Goal: Transaction & Acquisition: Book appointment/travel/reservation

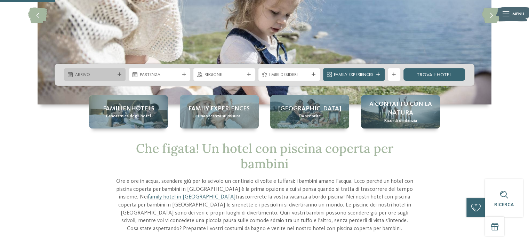
click at [95, 72] on span "Arrivo" at bounding box center [95, 75] width 40 height 6
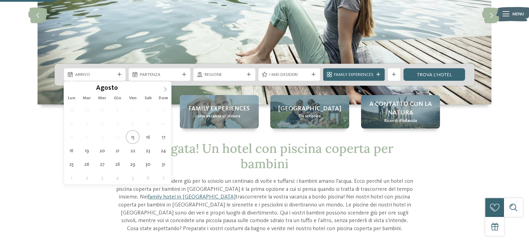
click at [163, 88] on icon at bounding box center [165, 89] width 5 height 5
type div "01.09.2025"
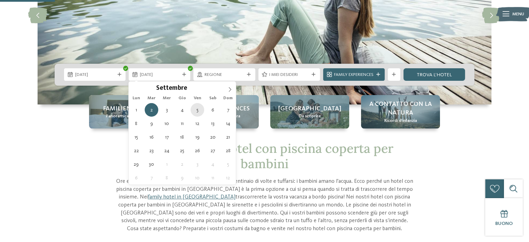
type div "05.09.2025"
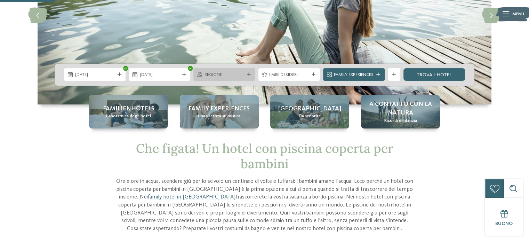
click at [234, 76] on span "Regione" at bounding box center [225, 75] width 40 height 6
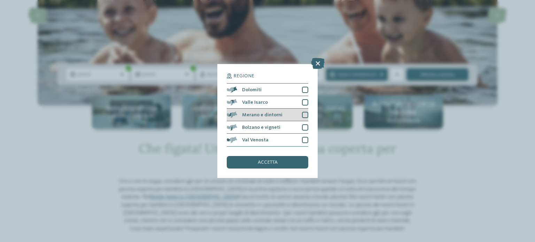
click at [303, 115] on div at bounding box center [305, 115] width 6 height 6
click at [270, 162] on span "accetta" at bounding box center [268, 162] width 20 height 5
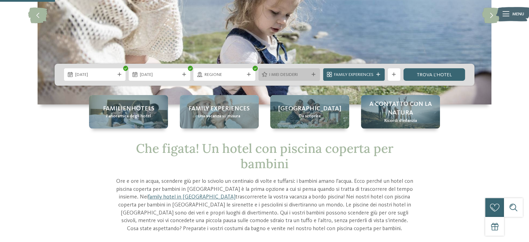
click at [305, 74] on span "I miei desideri" at bounding box center [289, 75] width 40 height 6
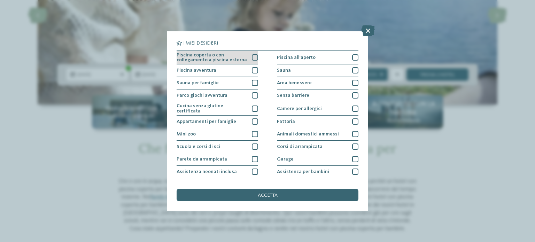
click at [252, 57] on div at bounding box center [255, 57] width 6 height 6
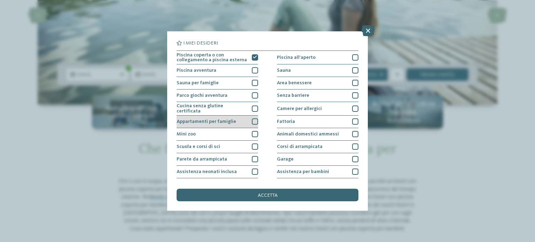
click at [252, 120] on div at bounding box center [255, 121] width 6 height 6
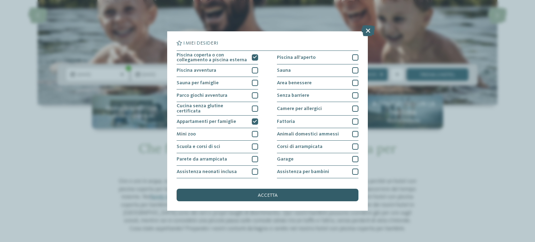
click at [307, 192] on div "accetta" at bounding box center [267, 195] width 182 height 13
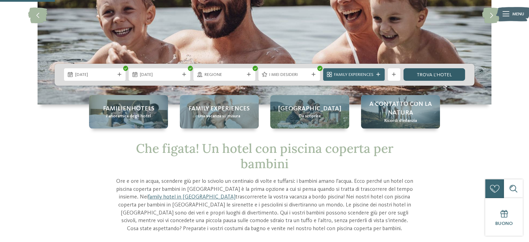
click at [432, 73] on link "trova l’hotel" at bounding box center [435, 74] width 62 height 13
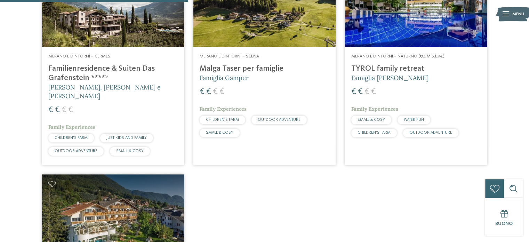
scroll to position [270, 0]
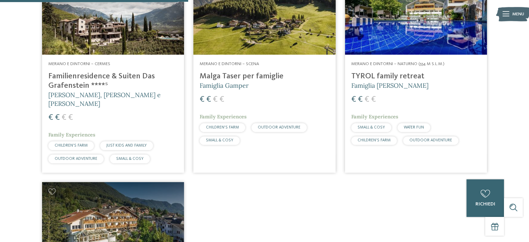
click at [264, 75] on h4 "Malga Taser per famiglie" at bounding box center [265, 76] width 130 height 9
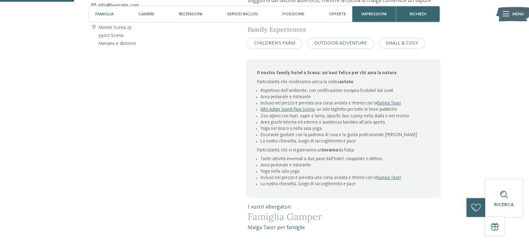
scroll to position [348, 0]
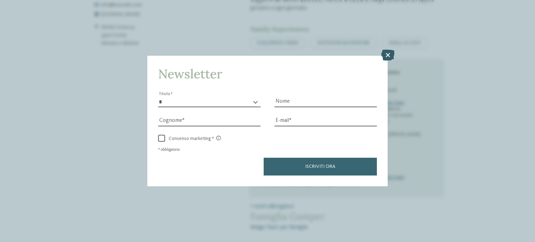
click at [390, 55] on icon at bounding box center [388, 54] width 14 height 11
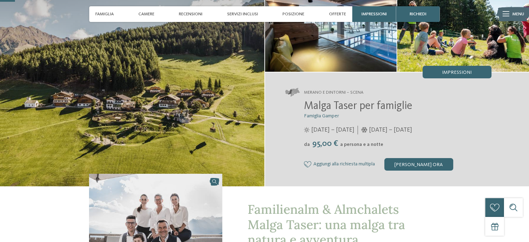
scroll to position [70, 0]
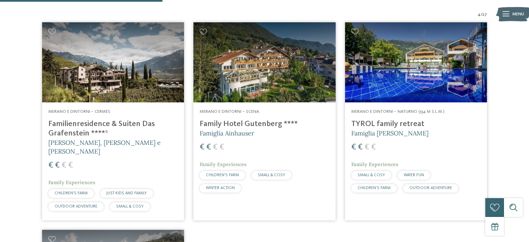
scroll to position [212, 0]
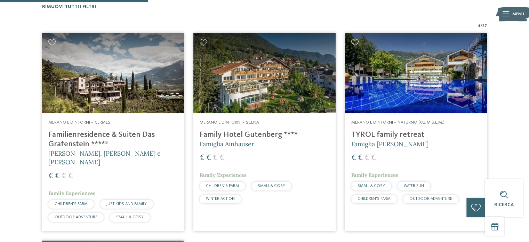
click at [226, 134] on h4 "Family Hotel Gutenberg ****" at bounding box center [265, 134] width 130 height 9
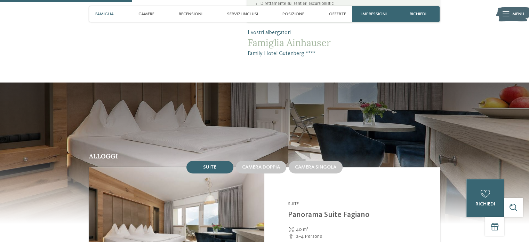
scroll to position [487, 0]
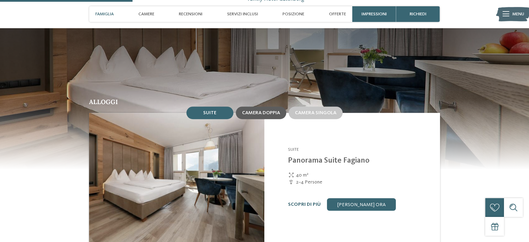
click at [263, 113] on span "Camera doppia" at bounding box center [261, 112] width 38 height 5
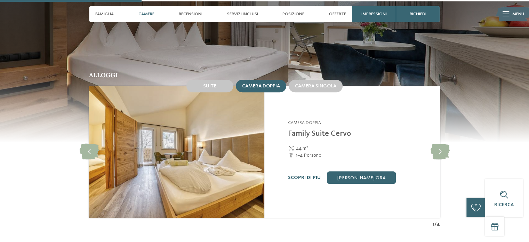
scroll to position [522, 0]
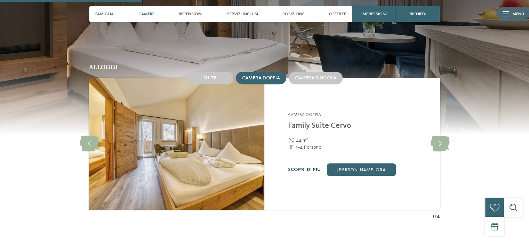
click at [306, 170] on link "Scopri di più" at bounding box center [304, 169] width 33 height 5
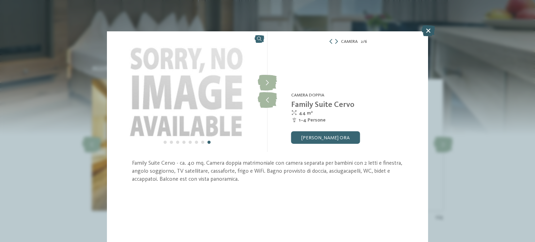
click at [429, 34] on icon at bounding box center [428, 30] width 14 height 11
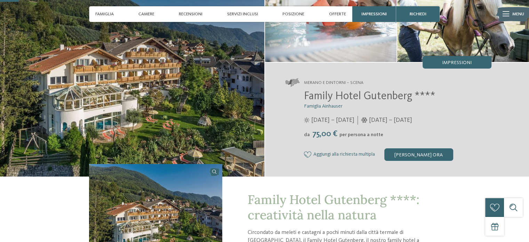
scroll to position [70, 0]
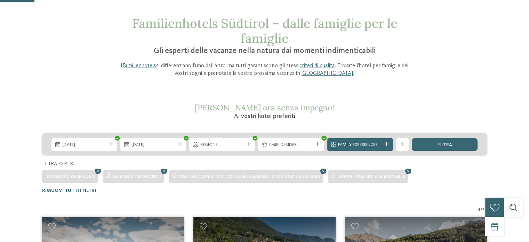
scroll to position [28, 0]
click at [301, 143] on span "I miei desideri" at bounding box center [291, 145] width 44 height 6
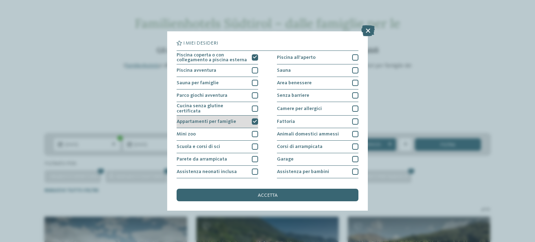
click at [253, 121] on icon at bounding box center [255, 122] width 4 height 4
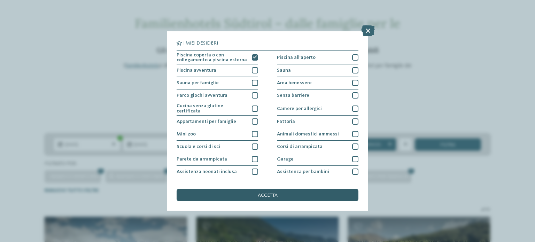
click at [293, 192] on div "accetta" at bounding box center [267, 195] width 182 height 13
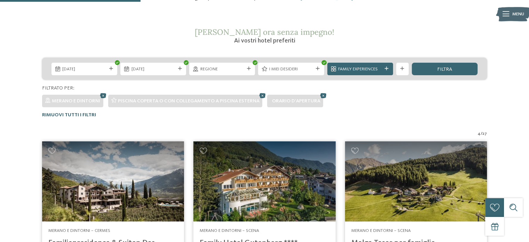
scroll to position [62, 0]
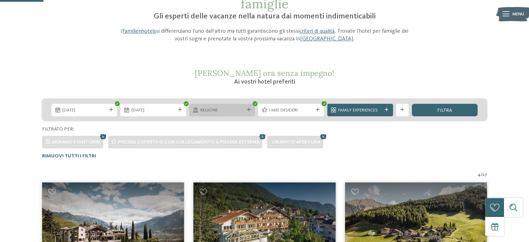
click at [237, 109] on span "Regione" at bounding box center [223, 110] width 44 height 6
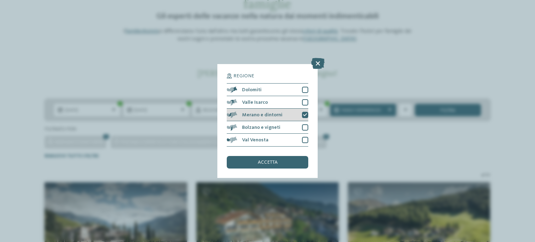
click at [305, 116] on icon at bounding box center [305, 115] width 4 height 4
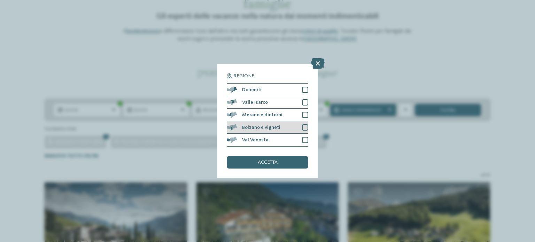
click at [305, 127] on div at bounding box center [305, 127] width 6 height 6
click at [284, 164] on div "accetta" at bounding box center [267, 162] width 81 height 13
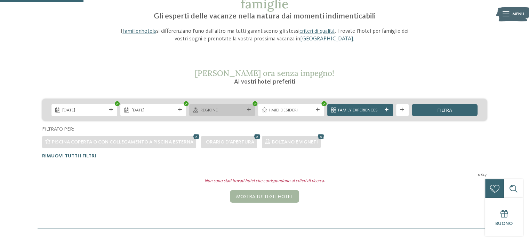
click at [250, 110] on icon at bounding box center [249, 110] width 4 height 4
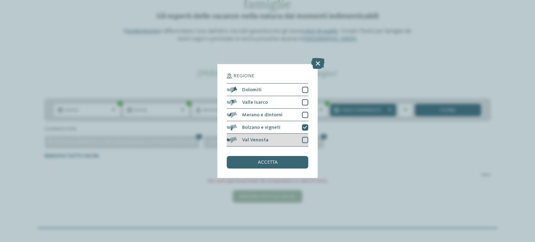
click at [305, 139] on div at bounding box center [305, 140] width 6 height 6
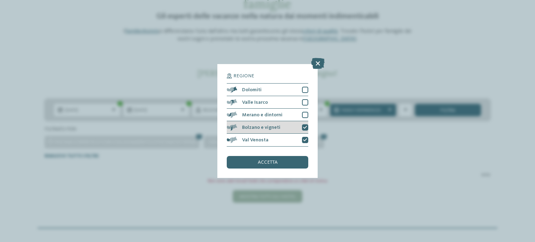
click at [307, 128] on div at bounding box center [305, 127] width 6 height 6
click at [288, 160] on div "accetta" at bounding box center [267, 162] width 81 height 13
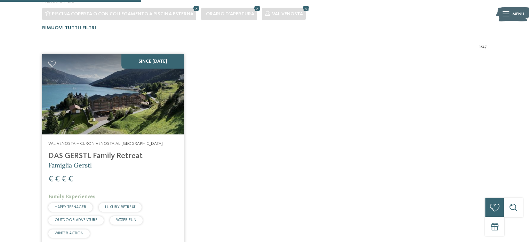
scroll to position [202, 0]
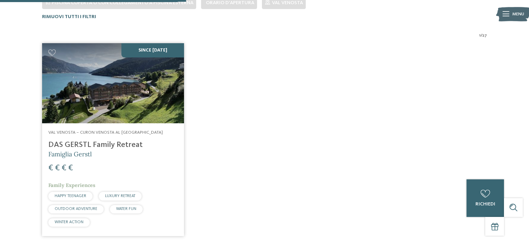
click at [118, 145] on h4 "DAS GERSTL Family Retreat" at bounding box center [113, 144] width 130 height 9
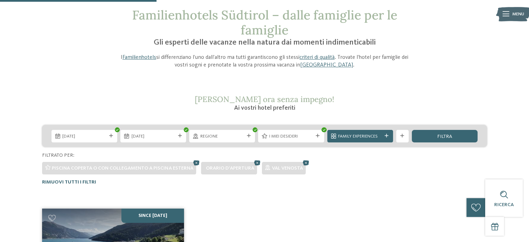
scroll to position [28, 0]
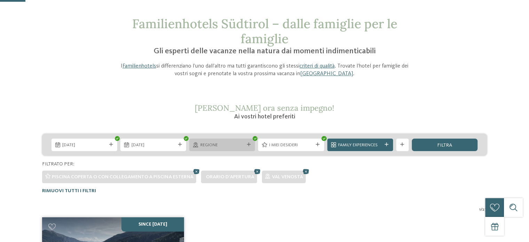
click at [246, 145] on div at bounding box center [249, 145] width 6 height 4
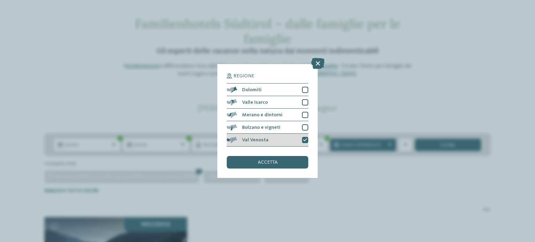
click at [303, 141] on icon at bounding box center [305, 140] width 4 height 4
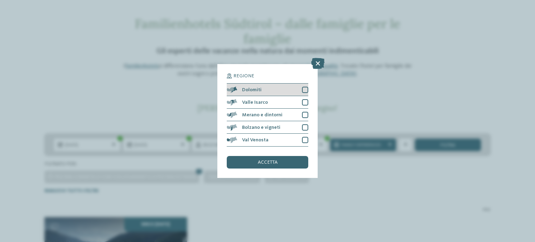
click at [305, 89] on div at bounding box center [305, 90] width 6 height 6
click at [293, 163] on div "accetta" at bounding box center [267, 162] width 81 height 13
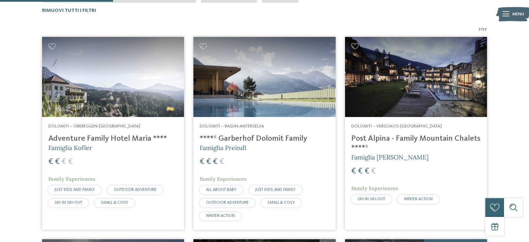
scroll to position [202, 0]
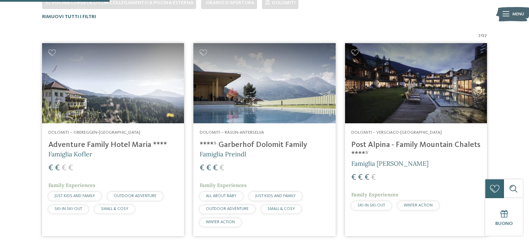
click at [270, 144] on h4 "****ˢ Garberhof Dolomit Family" at bounding box center [265, 144] width 130 height 9
click at [402, 145] on h4 "Post Alpina - Family Mountain Chalets ****ˢ" at bounding box center [417, 149] width 130 height 19
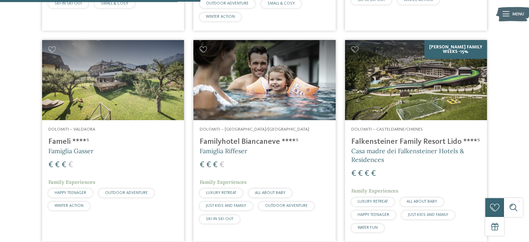
scroll to position [410, 0]
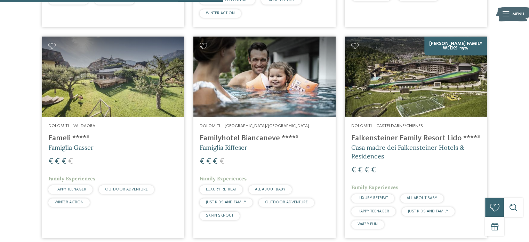
click at [64, 136] on h4 "Fameli ****ˢ" at bounding box center [113, 138] width 130 height 9
click at [265, 139] on h4 "Familyhotel Biancaneve ****ˢ" at bounding box center [265, 138] width 130 height 9
click at [388, 140] on h4 "Falkensteiner Family Resort Lido ****ˢ" at bounding box center [417, 138] width 130 height 9
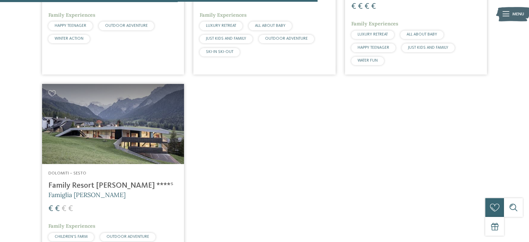
scroll to position [584, 0]
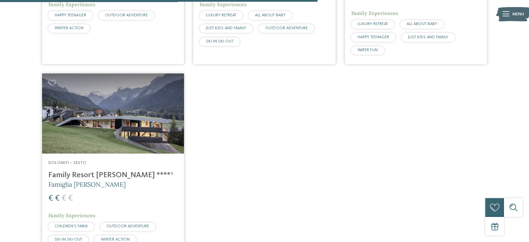
click at [85, 174] on h4 "Family Resort Rainer ****ˢ" at bounding box center [113, 175] width 130 height 9
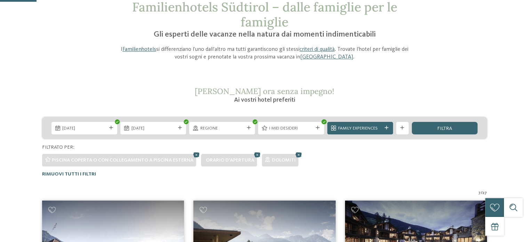
scroll to position [70, 0]
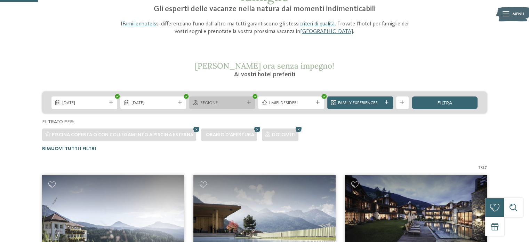
click at [249, 102] on icon at bounding box center [249, 103] width 4 height 4
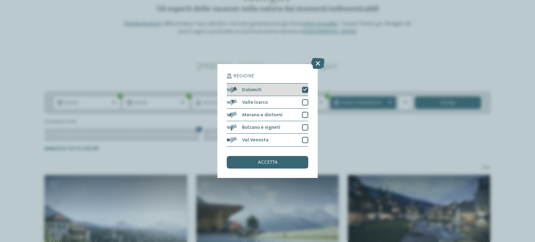
click at [304, 89] on icon at bounding box center [305, 90] width 4 height 4
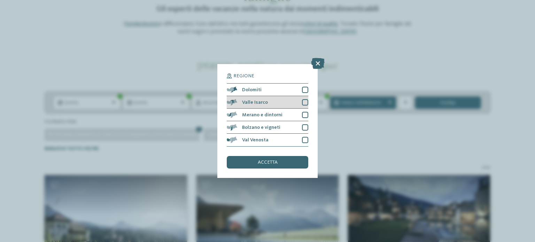
click at [306, 101] on div at bounding box center [305, 102] width 6 height 6
click at [288, 164] on div "accetta" at bounding box center [267, 162] width 81 height 13
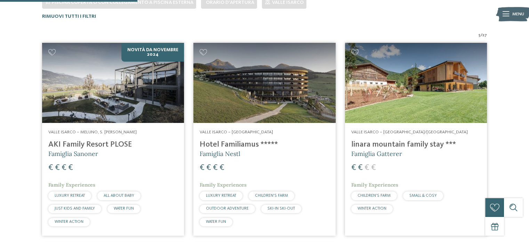
scroll to position [202, 0]
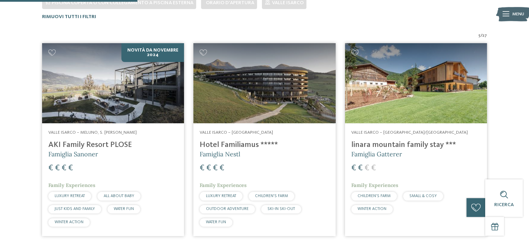
click at [108, 144] on h4 "AKI Family Resort PLOSE" at bounding box center [113, 144] width 130 height 9
click at [236, 145] on h4 "Hotel Familiamus *****" at bounding box center [265, 144] width 130 height 9
click at [377, 144] on h4 "linara mountain family stay ***" at bounding box center [417, 144] width 130 height 9
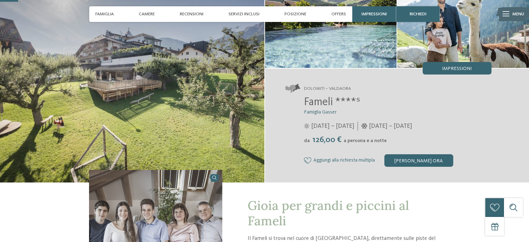
scroll to position [70, 0]
